Goal: Transaction & Acquisition: Purchase product/service

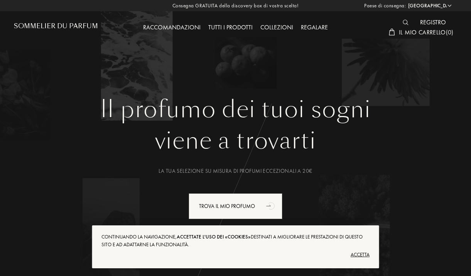
select select "IT"
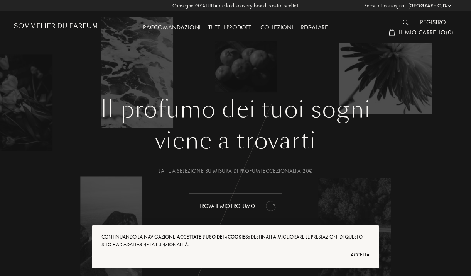
click at [239, 205] on div "Trova il mio profumo" at bounding box center [236, 206] width 94 height 26
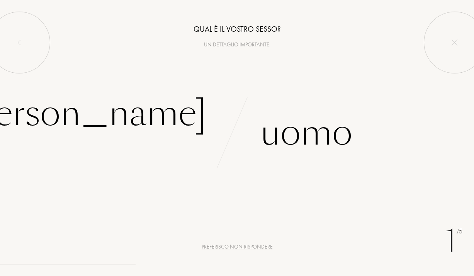
click at [265, 245] on div "Preferisco non rispondere" at bounding box center [237, 246] width 71 height 8
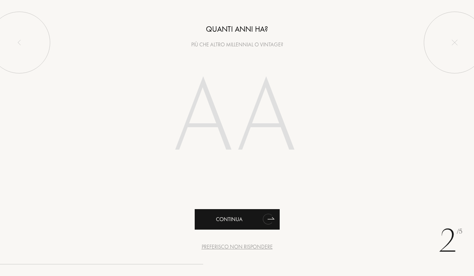
click at [254, 221] on div "Continua" at bounding box center [237, 219] width 85 height 20
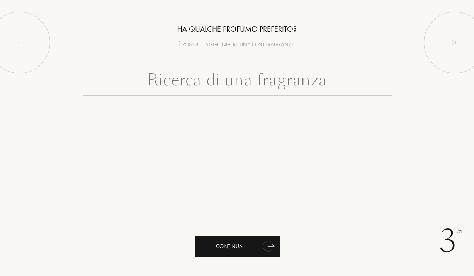
click at [255, 245] on div "Continua" at bounding box center [237, 246] width 85 height 20
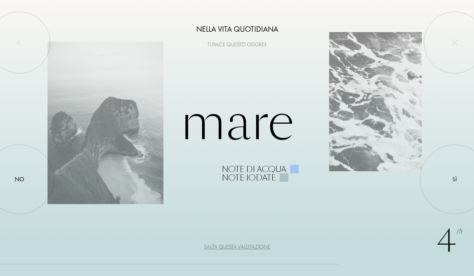
click at [264, 137] on div "Mare Note di acqua Note Iodate" at bounding box center [236, 138] width 379 height 88
click at [253, 244] on div "Salta questa valutazione" at bounding box center [237, 246] width 66 height 8
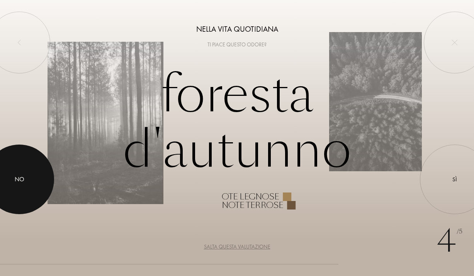
click at [20, 170] on div at bounding box center [19, 178] width 69 height 69
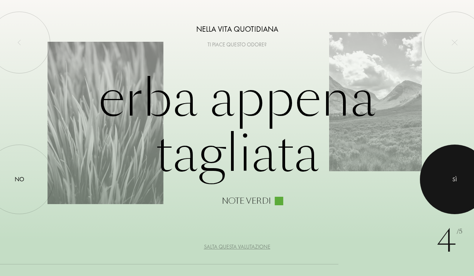
click at [433, 169] on div at bounding box center [454, 178] width 69 height 69
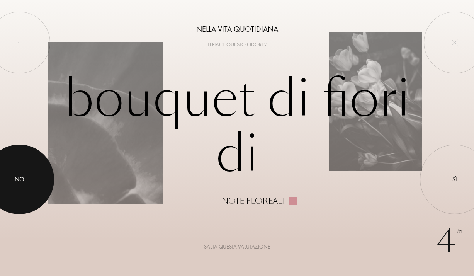
click at [20, 165] on div at bounding box center [19, 178] width 69 height 69
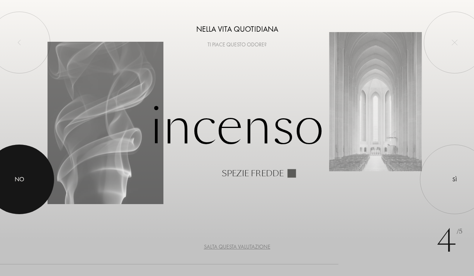
click at [14, 186] on div at bounding box center [19, 178] width 69 height 69
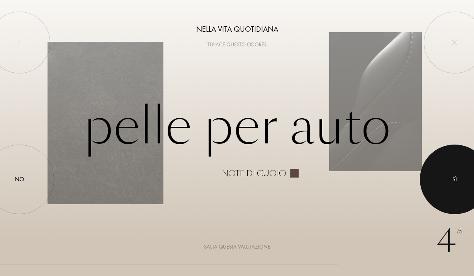
click at [449, 174] on div at bounding box center [454, 178] width 69 height 69
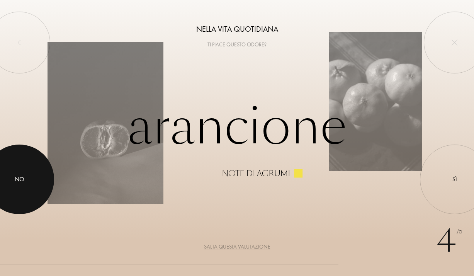
click at [28, 173] on div at bounding box center [19, 178] width 69 height 69
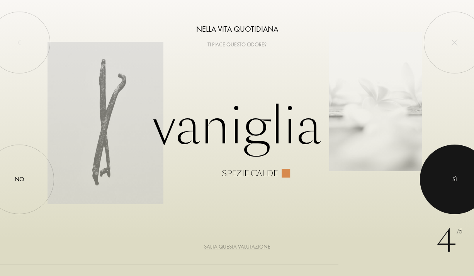
click at [450, 175] on div at bounding box center [454, 178] width 69 height 69
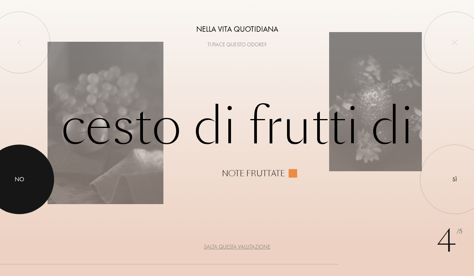
click at [31, 176] on div at bounding box center [19, 178] width 69 height 69
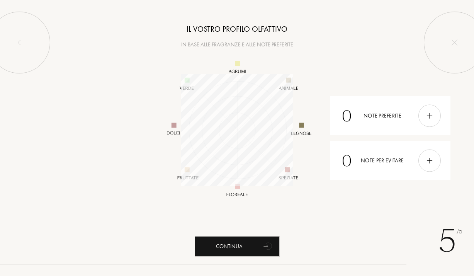
scroll to position [112, 112]
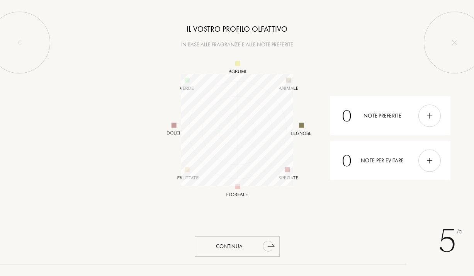
click at [259, 247] on div "Continua" at bounding box center [237, 246] width 85 height 20
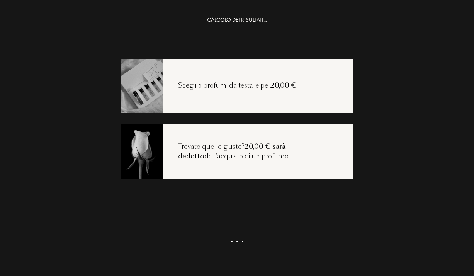
click at [239, 147] on div "Trovato quello giusto? 20,00 € sarà dedotto dall'acquisto di un profumo" at bounding box center [258, 152] width 190 height 20
click at [280, 153] on div "Trovato quello giusto? 20,00 € sarà dedotto dall'acquisto di un profumo" at bounding box center [258, 152] width 190 height 20
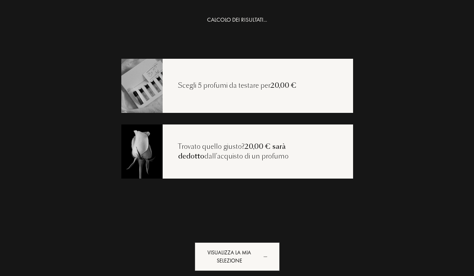
click at [235, 86] on div "Scegli 5 profumi da testare per 20,00 €" at bounding box center [237, 86] width 149 height 10
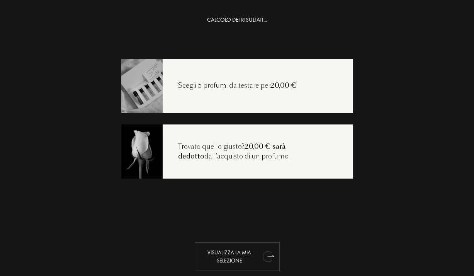
click at [249, 257] on div "Visualizza la mia selezione" at bounding box center [237, 256] width 85 height 29
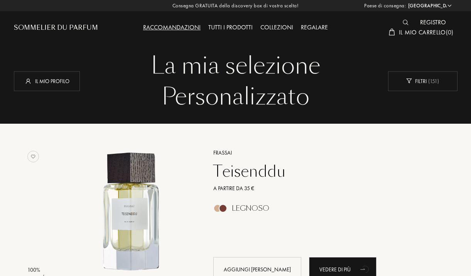
select select "IT"
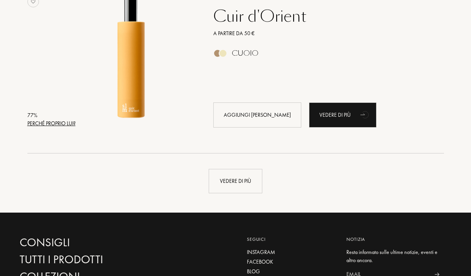
scroll to position [1959, 0]
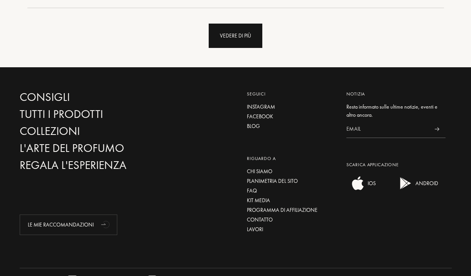
click at [244, 35] on div "Vedere di più" at bounding box center [236, 36] width 54 height 24
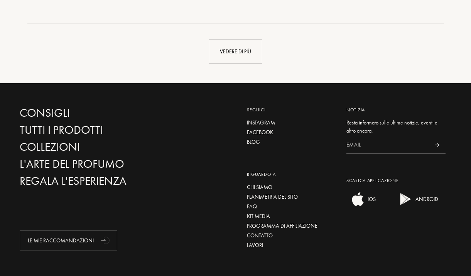
scroll to position [3779, 0]
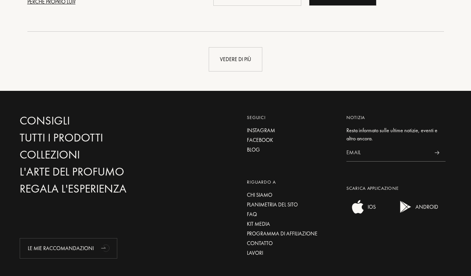
click at [248, 58] on div "Vedere di più" at bounding box center [236, 59] width 54 height 24
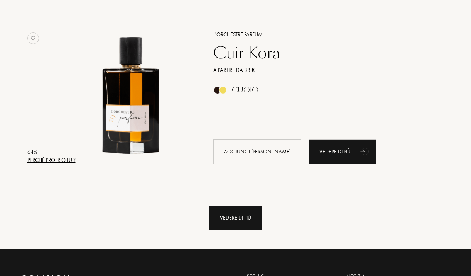
scroll to position [5465, 0]
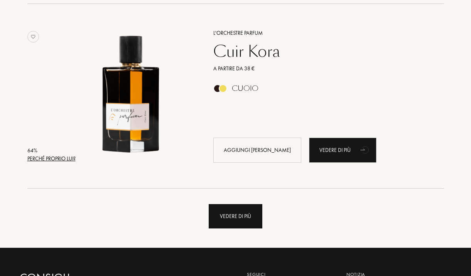
click at [247, 222] on div "Vedere di più" at bounding box center [236, 216] width 54 height 24
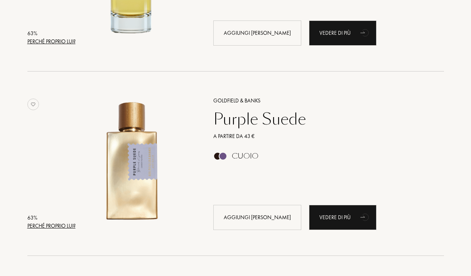
scroll to position [5953, 0]
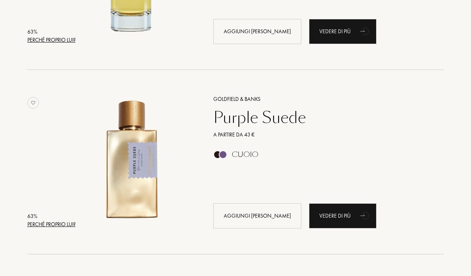
drag, startPoint x: 327, startPoint y: 56, endPoint x: 416, endPoint y: 10, distance: 99.6
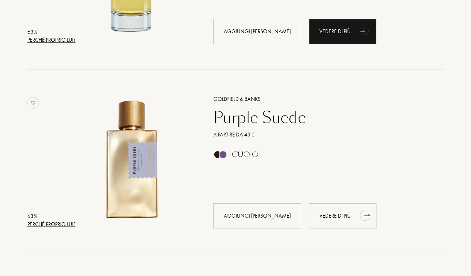
click at [327, 207] on div "Vedere di più" at bounding box center [343, 215] width 68 height 25
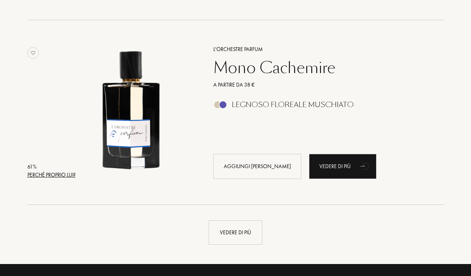
scroll to position [7355, 0]
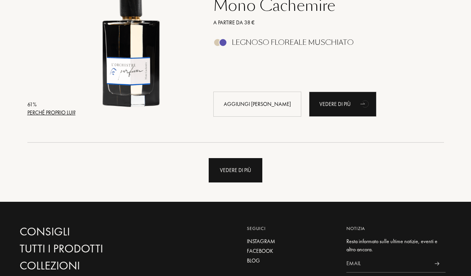
click at [250, 169] on div "Vedere di più" at bounding box center [236, 170] width 54 height 24
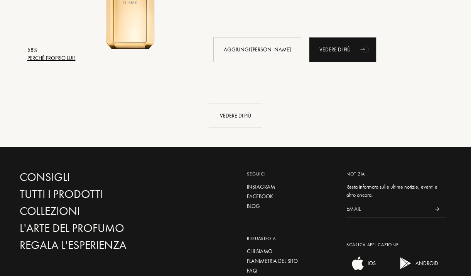
scroll to position [9296, 0]
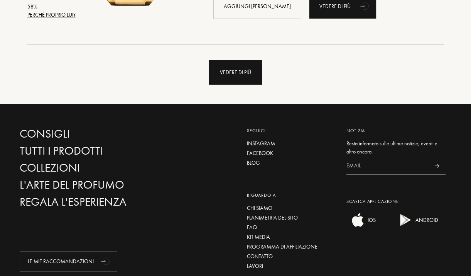
click at [254, 78] on div "Vedere di più" at bounding box center [236, 72] width 54 height 24
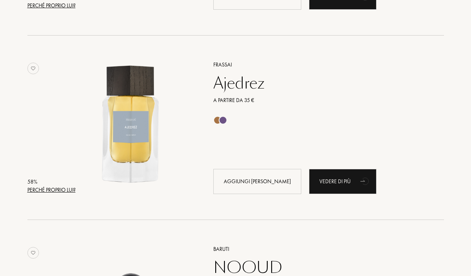
scroll to position [9306, 0]
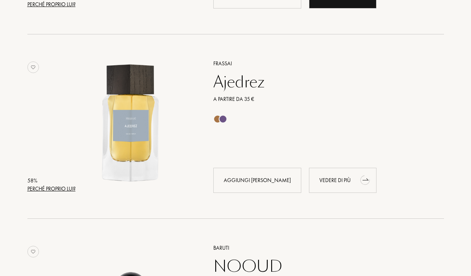
click at [327, 177] on div "Vedere di più" at bounding box center [343, 180] width 68 height 25
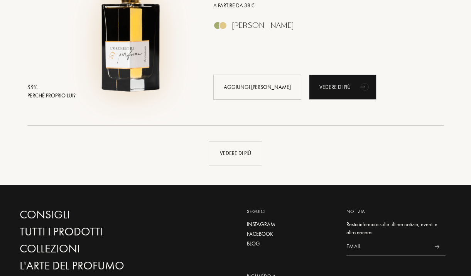
scroll to position [10404, 0]
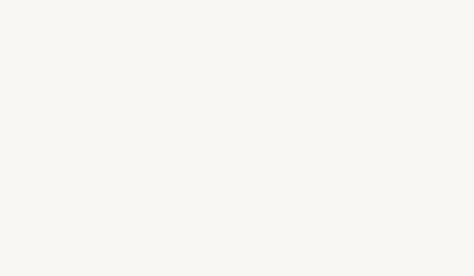
select select "IT"
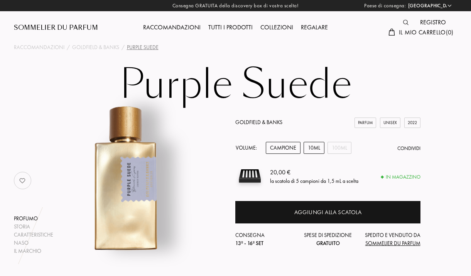
click at [318, 152] on div "10mL" at bounding box center [314, 148] width 21 height 12
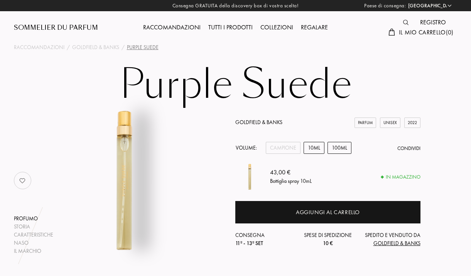
click at [345, 153] on div "100mL" at bounding box center [340, 148] width 24 height 12
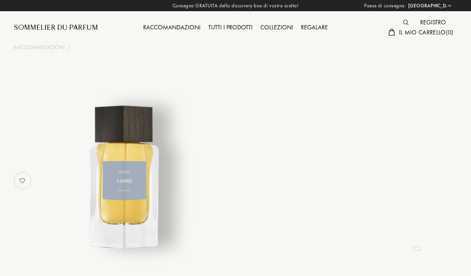
select select "IT"
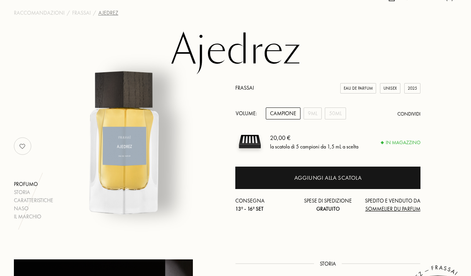
scroll to position [37, 0]
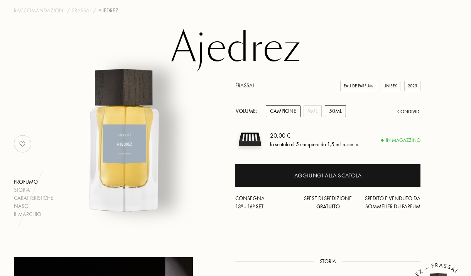
click at [336, 114] on div "50mL" at bounding box center [335, 111] width 21 height 12
